Goal: Navigation & Orientation: Find specific page/section

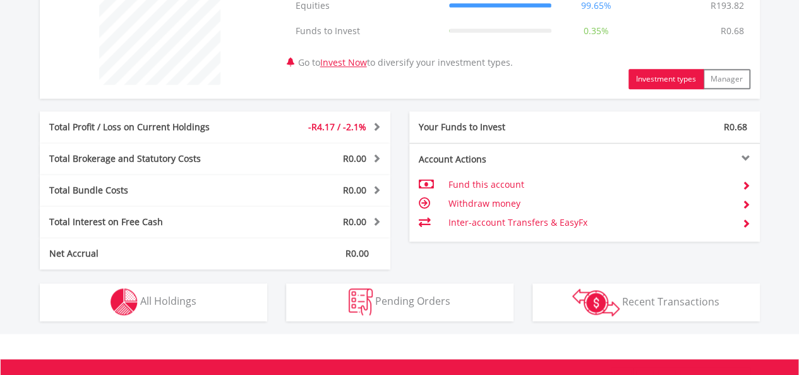
scroll to position [632, 0]
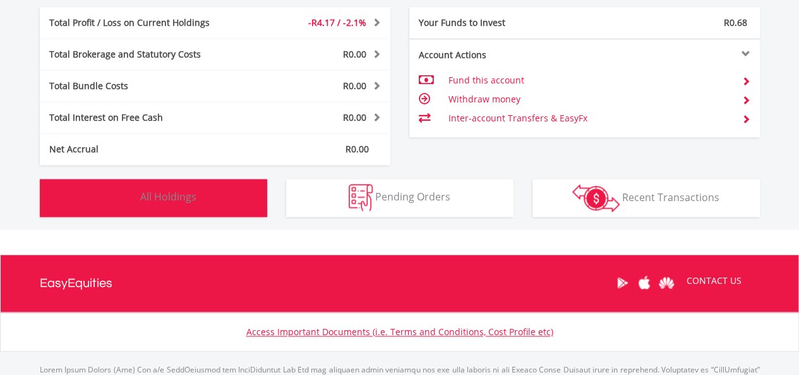
click at [167, 204] on button "Holdings All Holdings" at bounding box center [153, 198] width 227 height 38
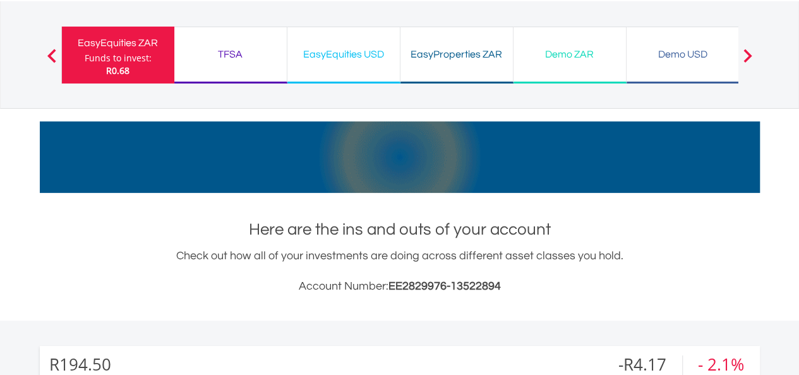
scroll to position [0, 0]
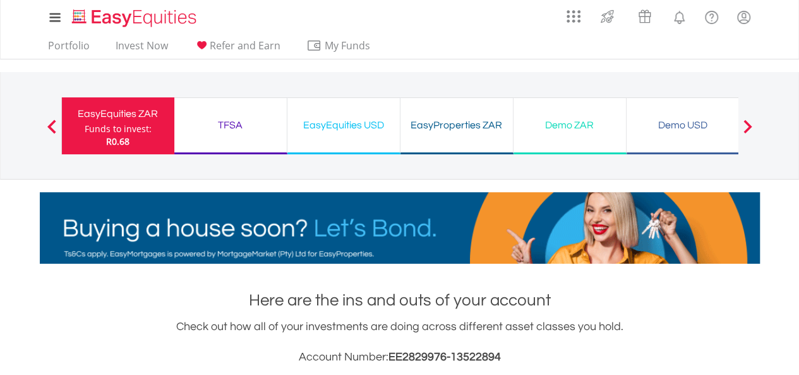
click at [246, 123] on div "TFSA" at bounding box center [230, 125] width 97 height 18
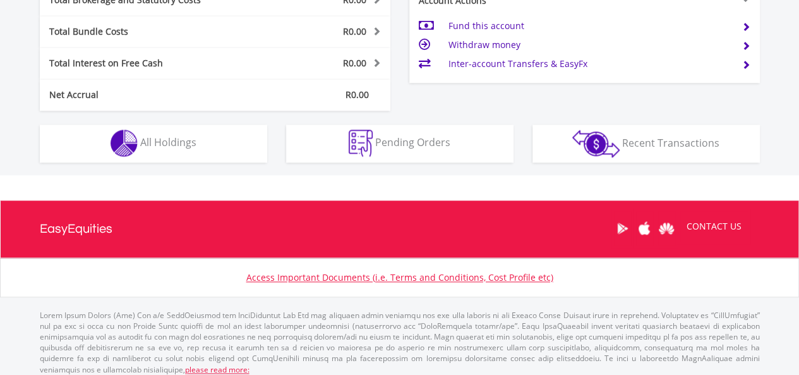
scroll to position [692, 0]
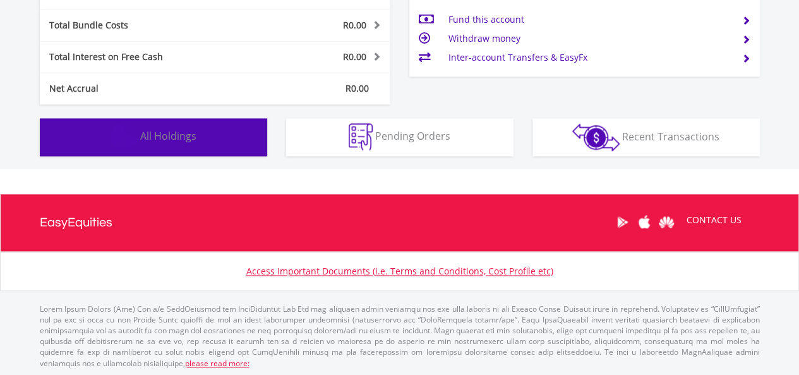
click at [196, 140] on button "Holdings All Holdings" at bounding box center [153, 137] width 227 height 38
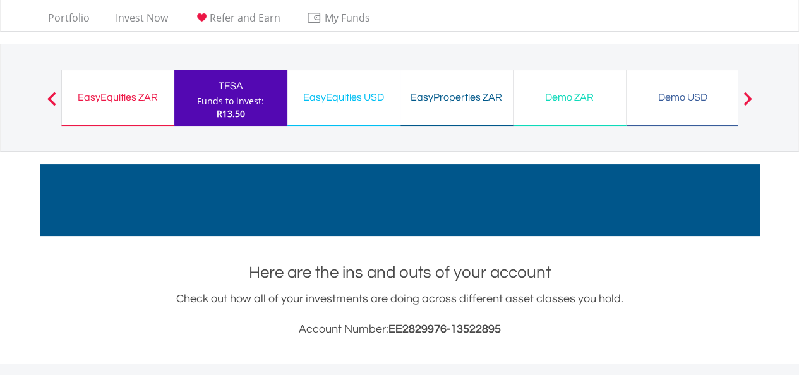
scroll to position [0, 0]
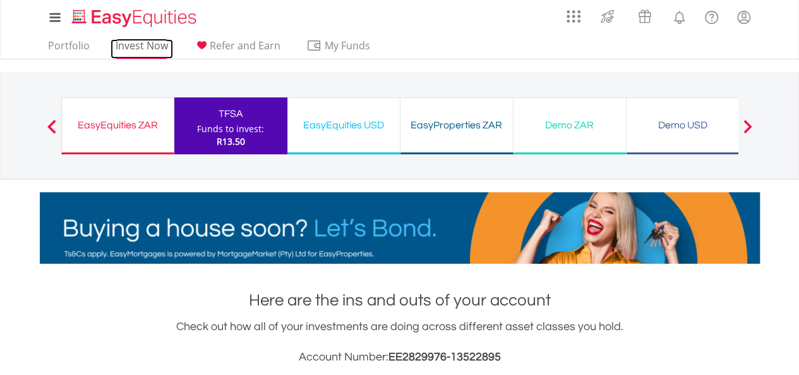
click at [144, 46] on link "Invest Now" at bounding box center [142, 49] width 63 height 20
